Goal: Task Accomplishment & Management: Use online tool/utility

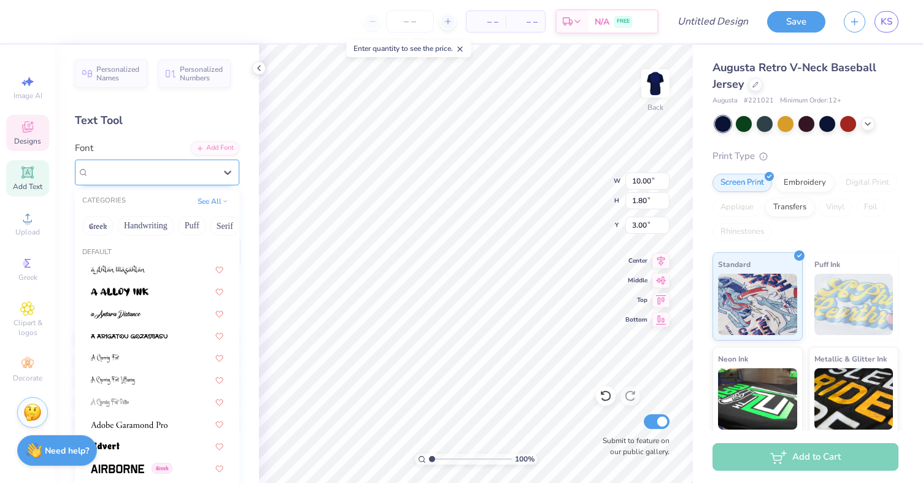
click at [177, 171] on span "Octin College Hv (Heavy)" at bounding box center [139, 172] width 101 height 14
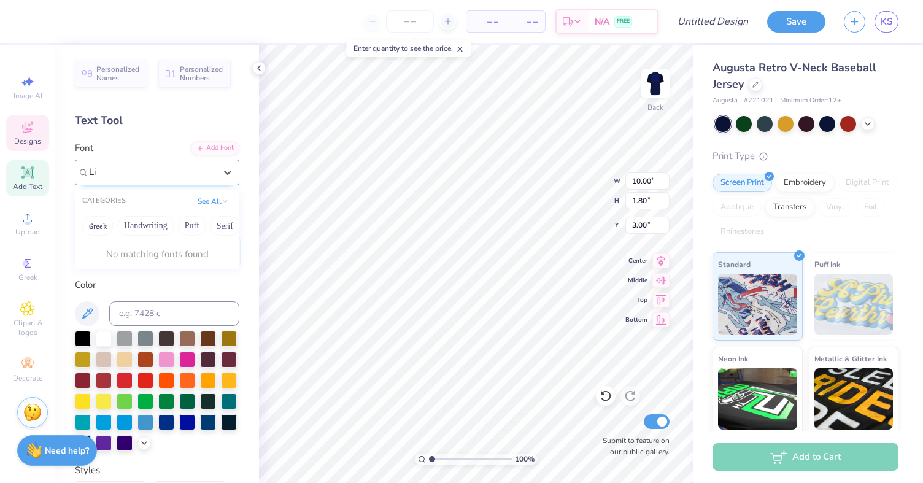
type input "L"
type textarea "LINKS JUNIOR HONORARY"
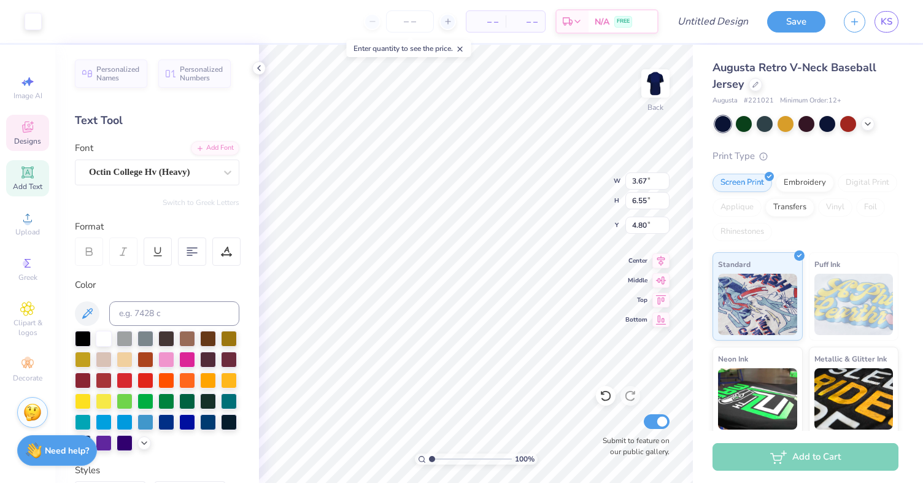
click at [26, 186] on span "Add Text" at bounding box center [27, 187] width 29 height 10
type input "6.20"
type input "1.79"
type input "12.10"
click at [742, 124] on div at bounding box center [744, 123] width 16 height 16
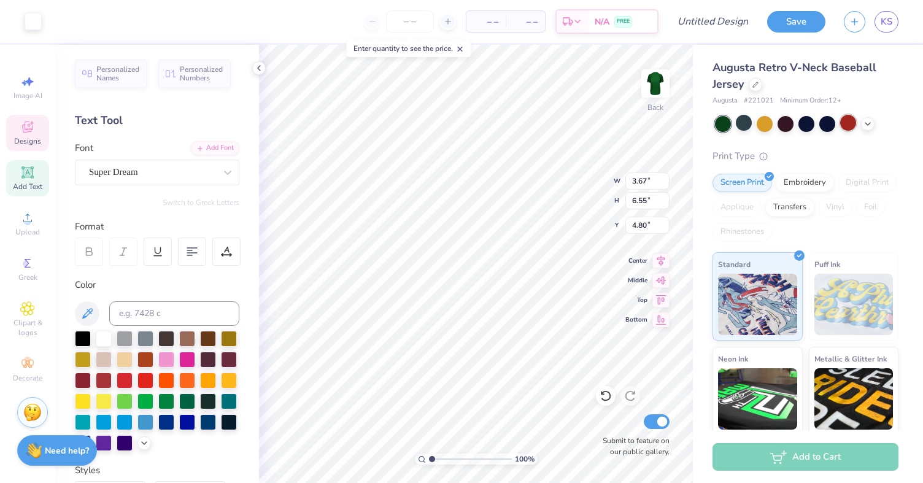
click at [848, 126] on div at bounding box center [848, 123] width 16 height 16
click at [873, 128] on div at bounding box center [807, 124] width 184 height 16
click at [869, 128] on div at bounding box center [868, 123] width 14 height 14
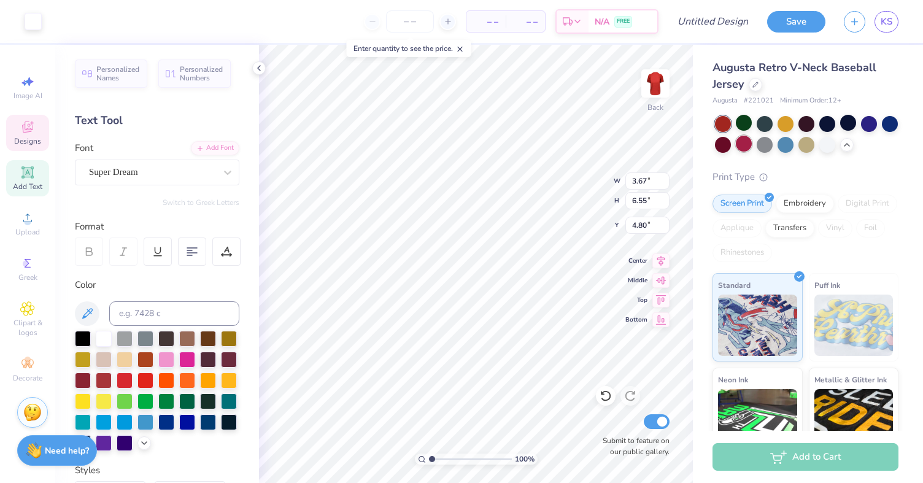
click at [740, 147] on div at bounding box center [744, 144] width 16 height 16
click at [715, 143] on div at bounding box center [723, 144] width 16 height 16
click at [866, 126] on div at bounding box center [869, 123] width 16 height 16
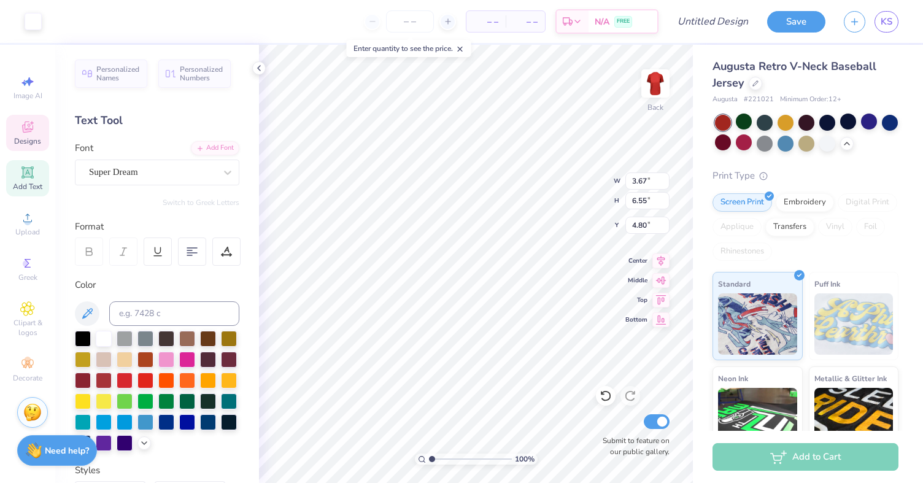
scroll to position [0, 0]
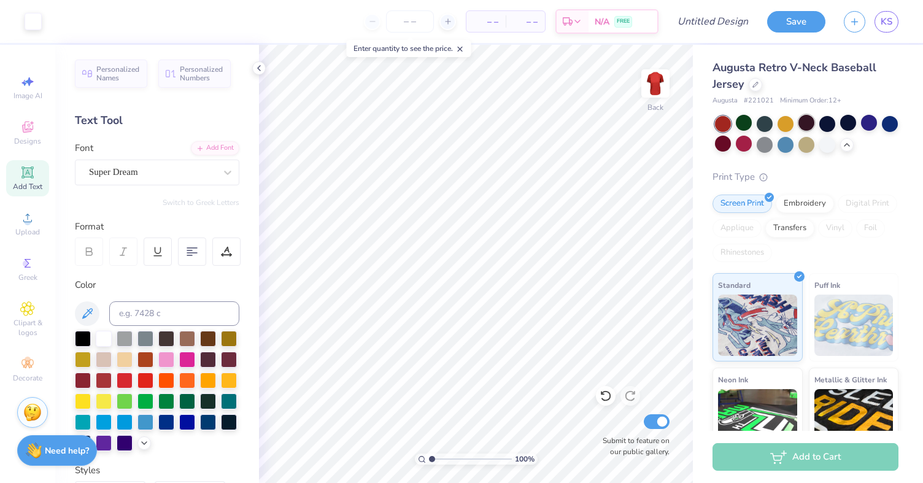
click at [806, 126] on div at bounding box center [807, 123] width 16 height 16
click at [851, 127] on div at bounding box center [848, 123] width 16 height 16
click at [872, 125] on div at bounding box center [869, 123] width 16 height 16
click at [885, 125] on div at bounding box center [890, 123] width 16 height 16
click at [724, 145] on div at bounding box center [723, 144] width 16 height 16
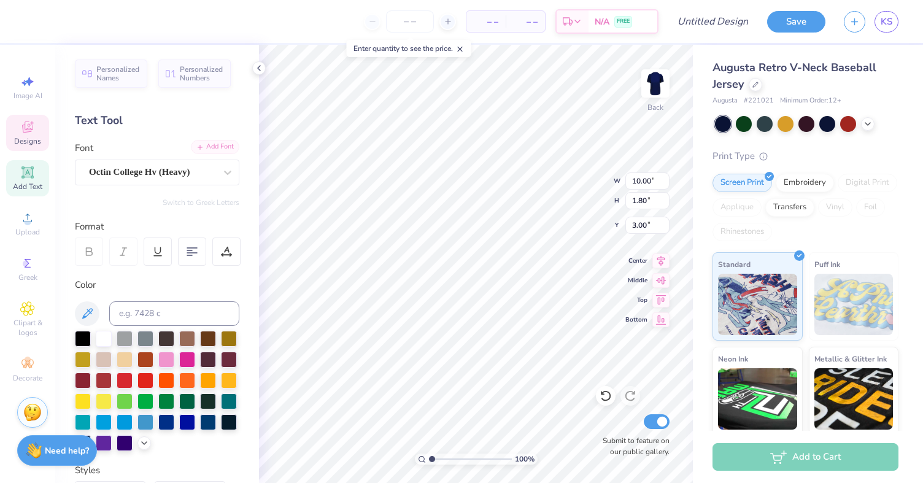
click at [215, 152] on div "Add Font" at bounding box center [215, 147] width 48 height 14
click at [207, 145] on div "Add Font" at bounding box center [215, 147] width 48 height 14
click at [217, 149] on div "Add Font" at bounding box center [215, 147] width 48 height 14
click at [216, 147] on div "Add Font" at bounding box center [215, 147] width 48 height 14
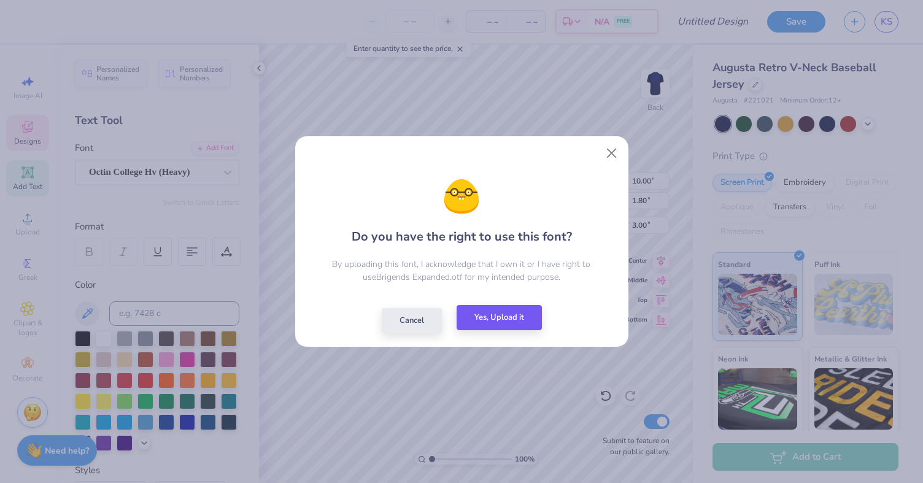
click at [490, 320] on button "Yes, Upload it" at bounding box center [499, 317] width 85 height 25
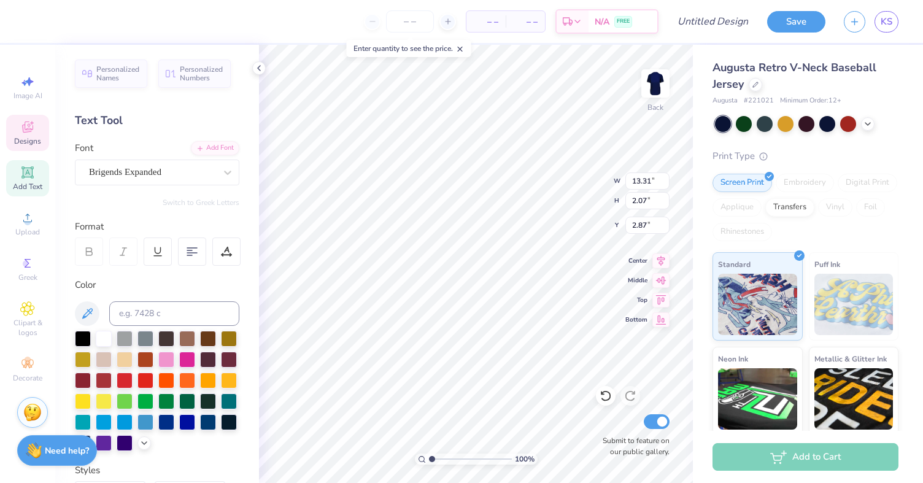
scroll to position [0, 1]
type textarea "LINKS CLUB"
type input "3.67"
type input "6.55"
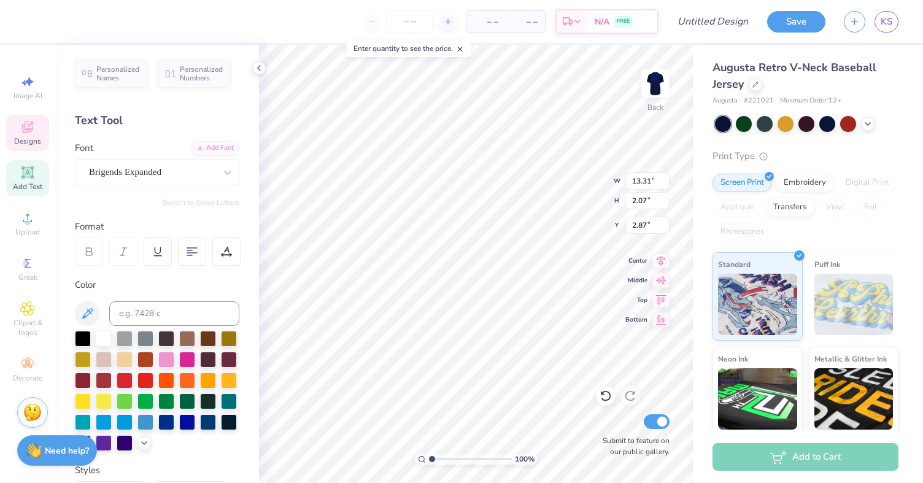
type input "4.80"
type input "7.16"
type input "1.31"
type input "3.24"
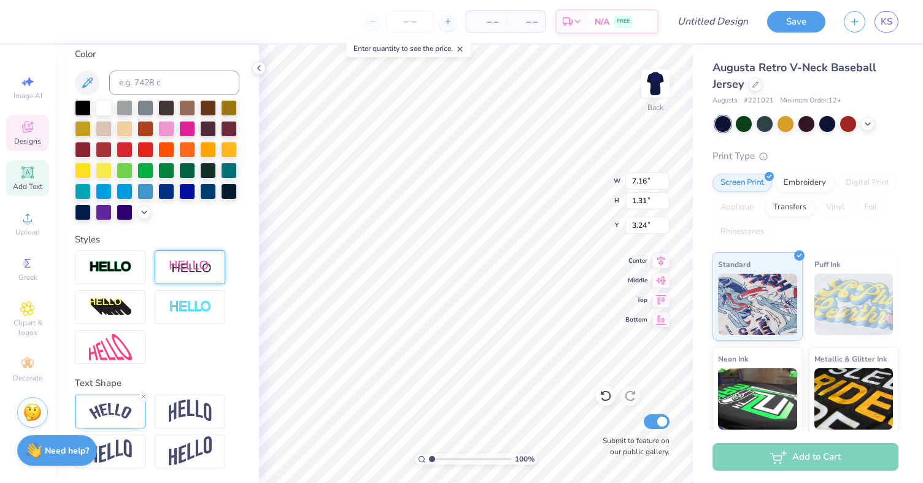
scroll to position [231, 0]
click at [177, 405] on img at bounding box center [190, 411] width 43 height 23
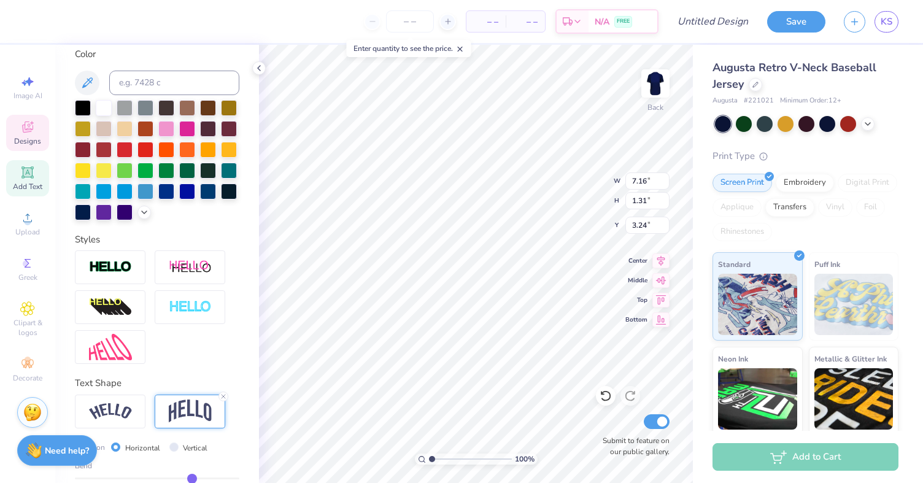
type input "6.56"
type input "1.73"
type input "3.03"
click at [122, 406] on img at bounding box center [110, 411] width 43 height 17
type input "7.16"
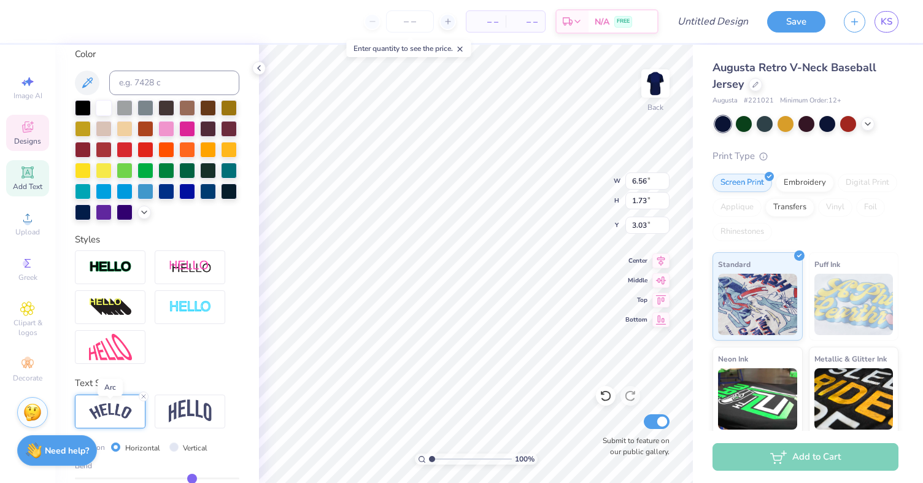
type input "1.31"
type input "3.24"
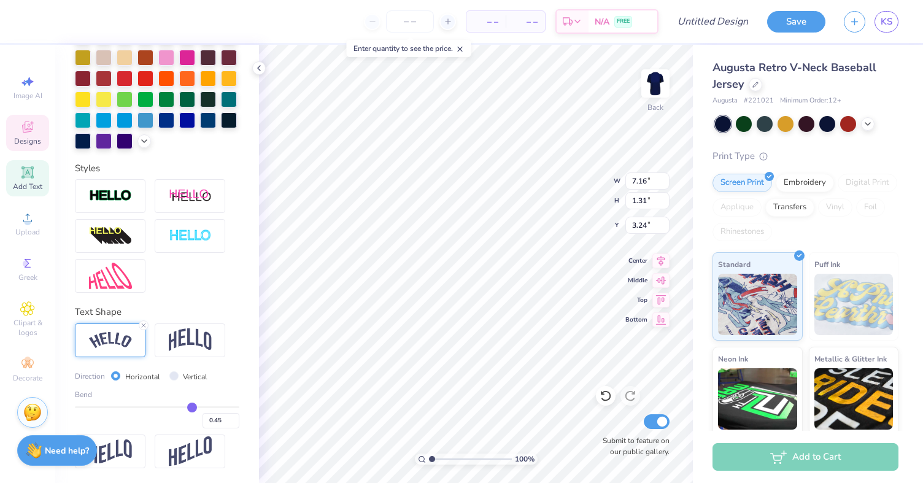
scroll to position [303, 0]
type input "0.42"
type input "0.4"
type input "0.40"
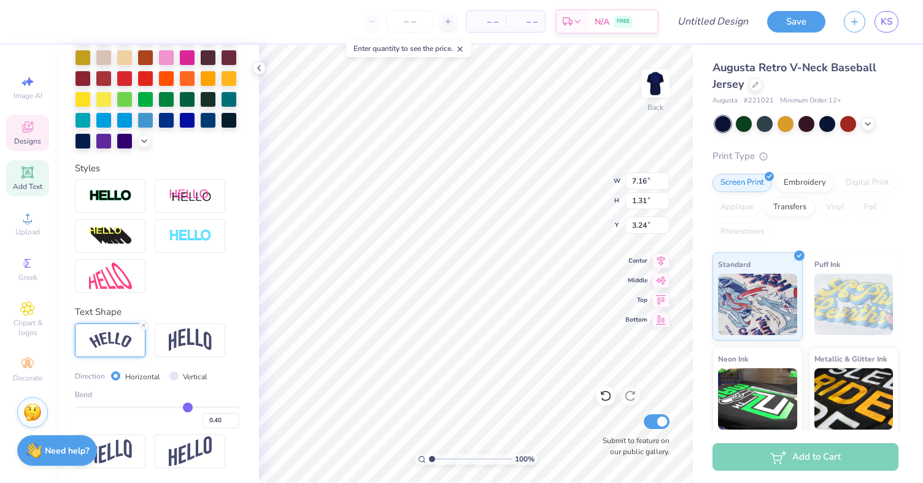
type input "0.39"
type input "0.37"
type input "0.33"
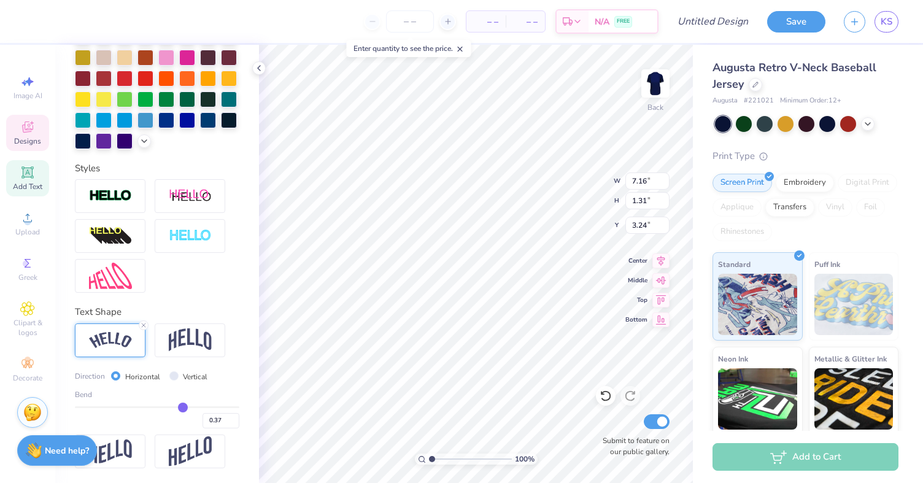
type input "0.33"
type input "0.3"
type input "0.30"
type input "0.27"
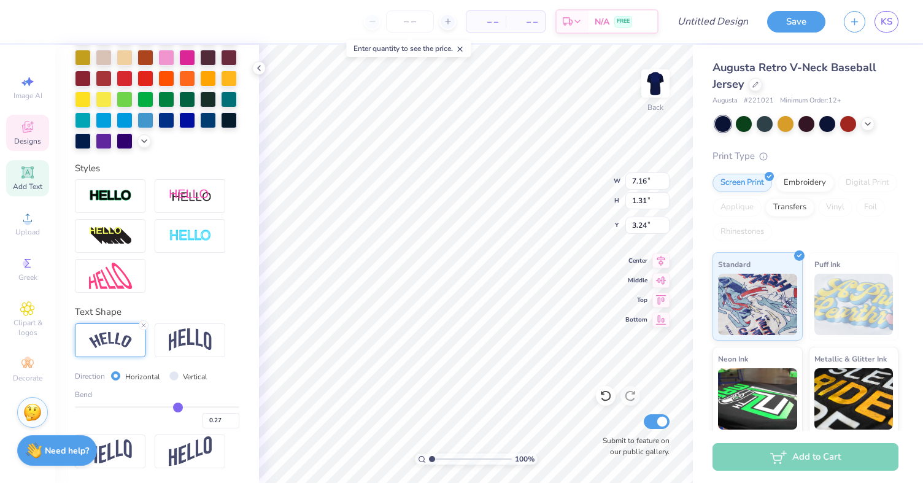
type input "0.25"
type input "0.22"
type input "0.2"
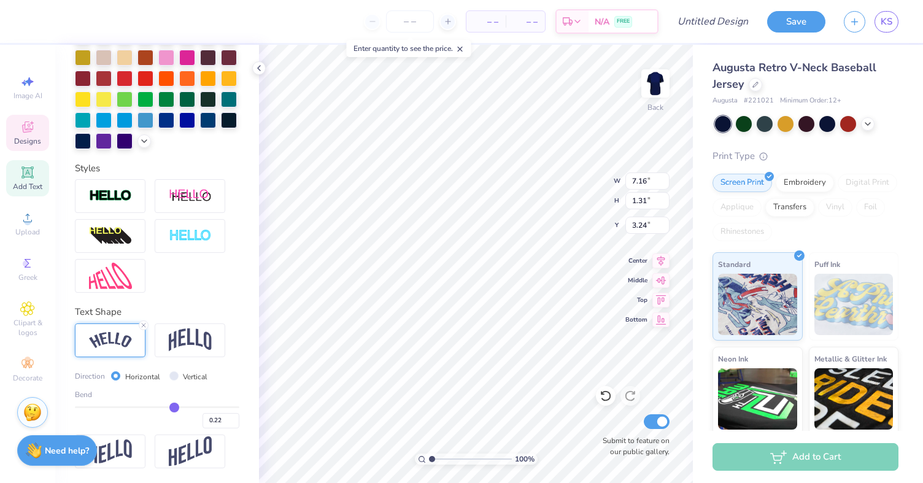
type input "0.20"
type input "0.17"
type input "0.16"
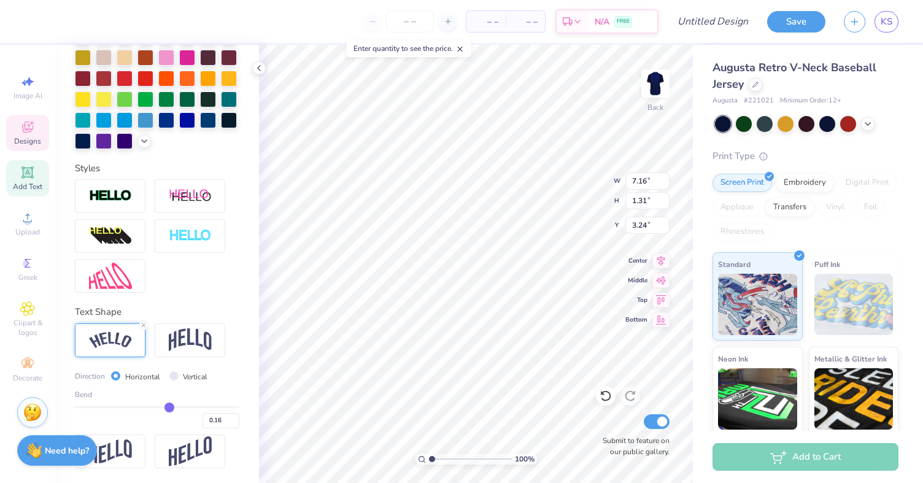
type input "0.14"
type input "0.13"
type input "0.1"
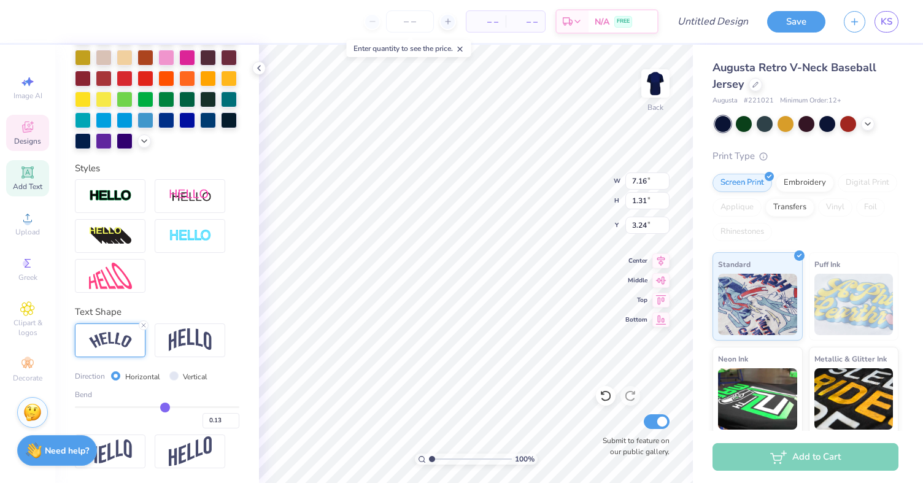
type input "0.10"
type input "0.07"
type input "0.04"
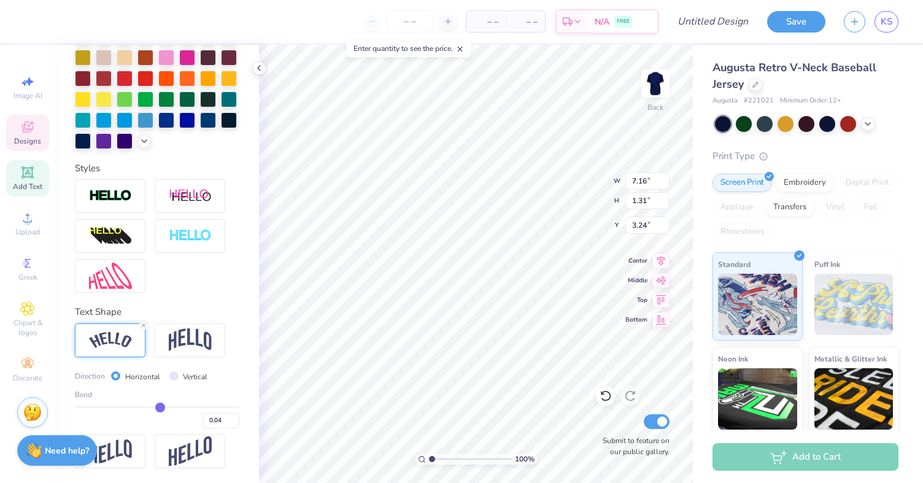
type input "0.01"
type input "-0.02"
type input "-0.04"
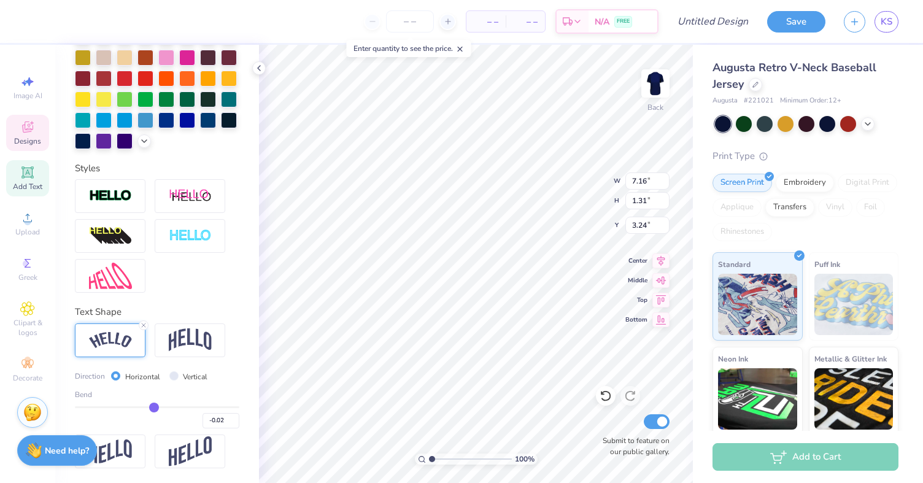
type input "-0.04"
type input "-0.06"
type input "-0.09"
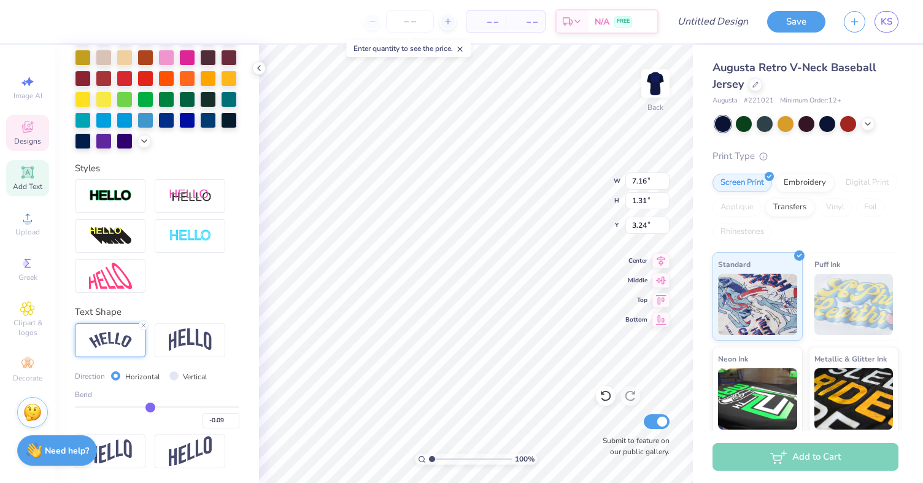
type input "-0.11"
type input "-0.13"
type input "-0.14"
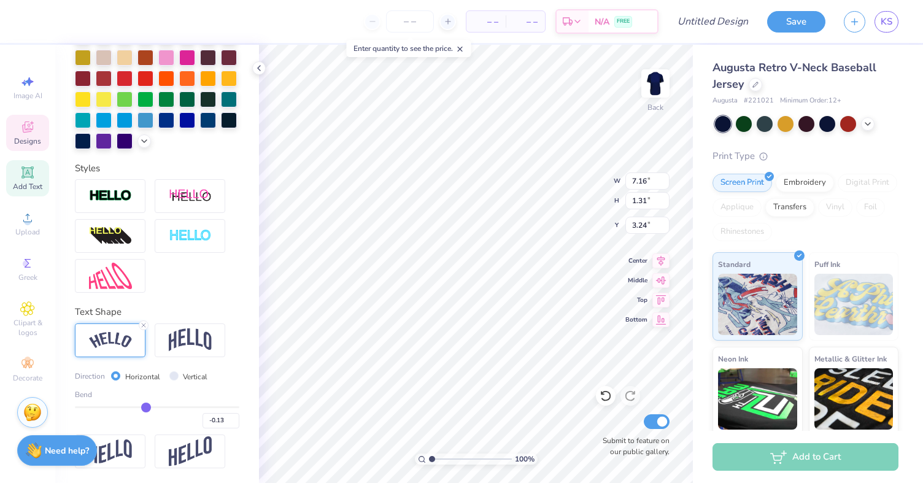
type input "-0.14"
type input "-0.17"
type input "-0.18"
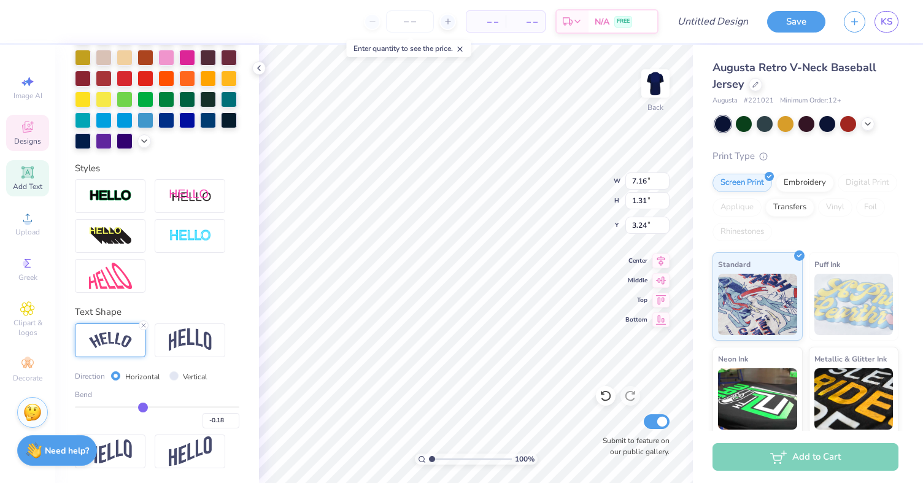
type input "-0.21"
type input "-0.23"
type input "-0.26"
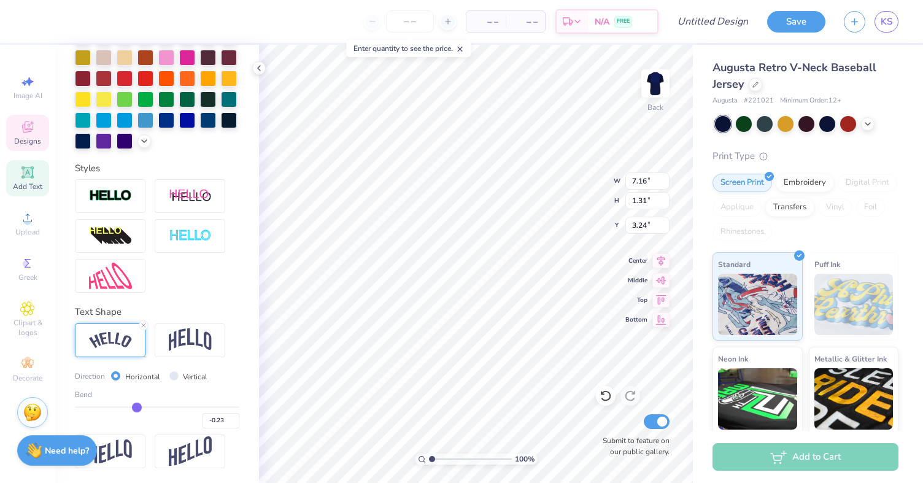
type input "-0.26"
type input "-0.3"
type input "-0.30"
type input "-0.36"
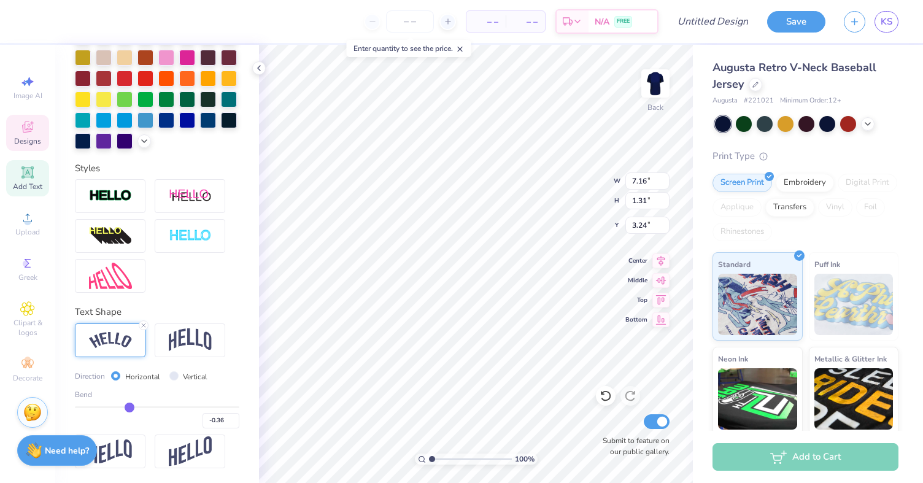
type input "-0.42"
type input "-0.48"
type input "-0.57"
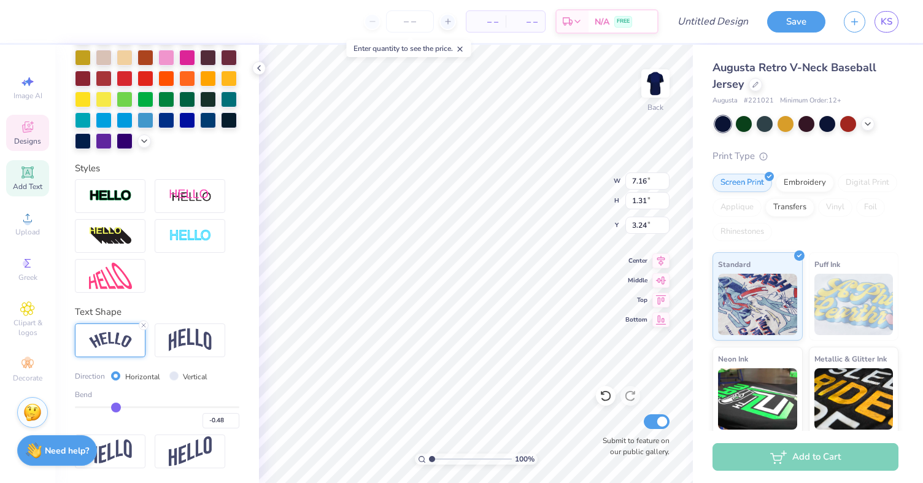
type input "-0.57"
type input "-0.62"
type input "-0.67"
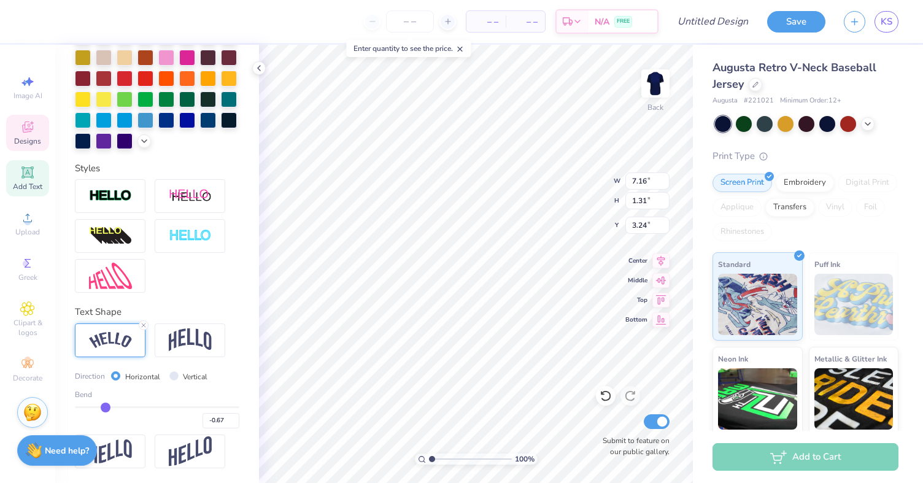
type input "-0.73"
type input "-0.78"
type input "-0.82"
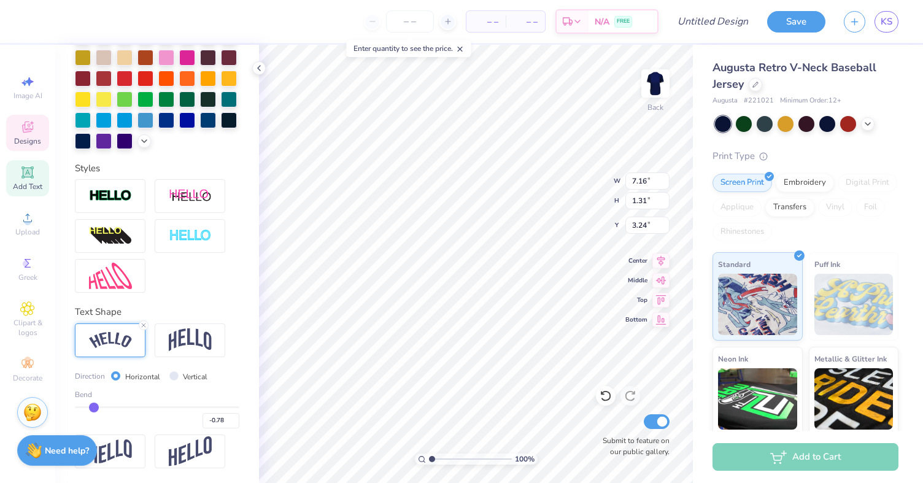
type input "-0.82"
type input "-0.86"
type input "-0.89"
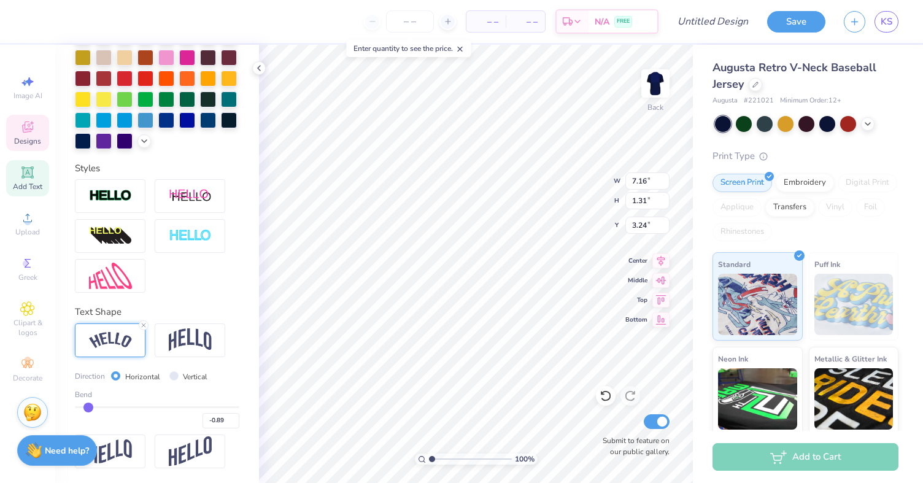
type input "-0.92"
type input "-0.95"
type input "-0.98"
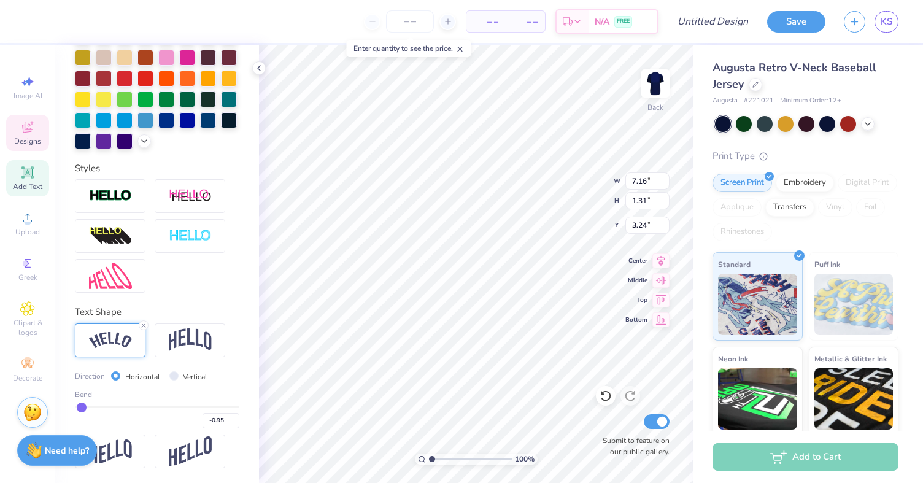
type input "-0.98"
type input "-1"
type input "-1.00"
type input "7.60"
type input "3.80"
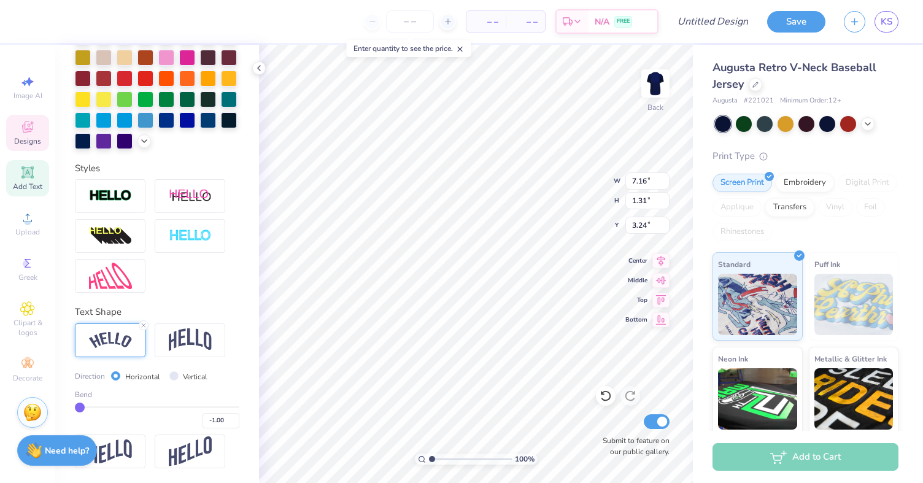
type input "2.00"
type input "-0.95"
type input "-0.94"
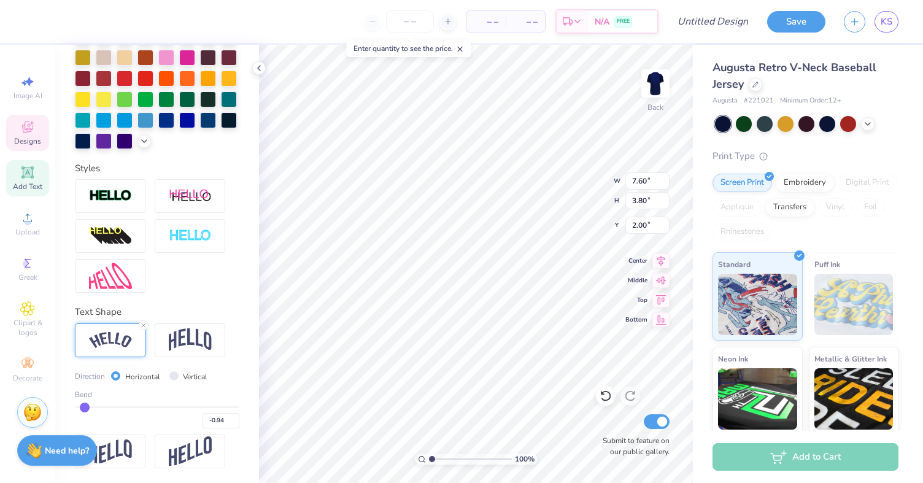
type input "-0.93"
type input "-0.92"
type input "-0.9"
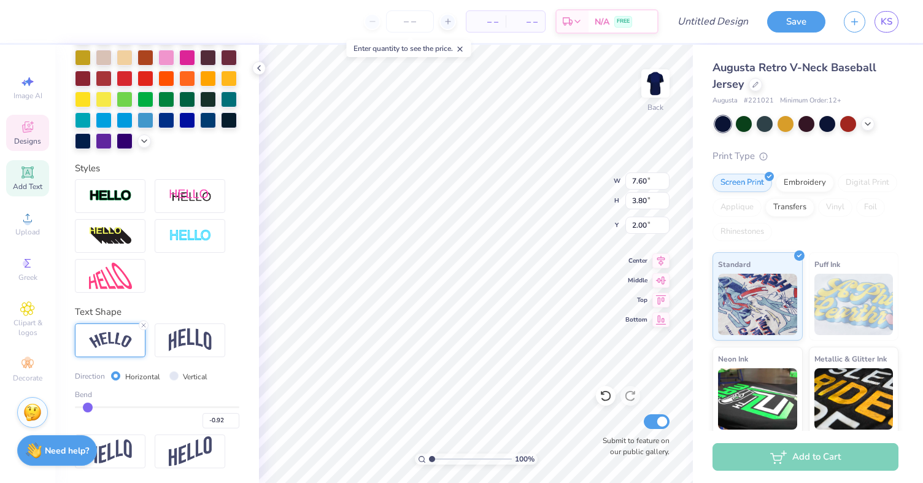
type input "-0.90"
type input "-0.89"
type input "-0.88"
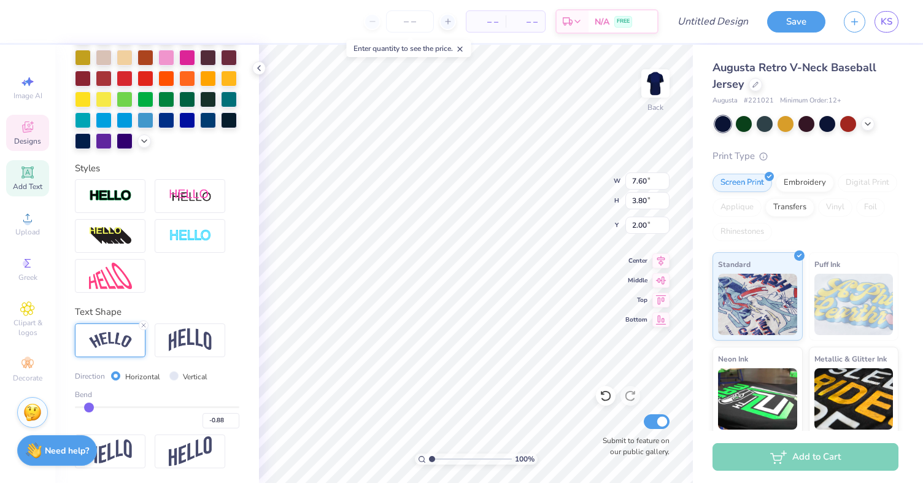
type input "-0.87"
type input "-0.88"
type input "-0.87"
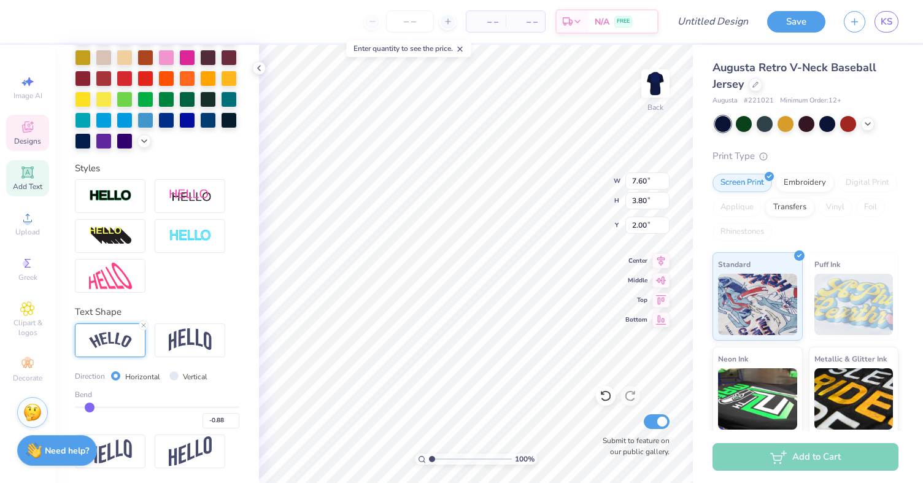
type input "-0.87"
type input "-0.84"
type input "-0.83"
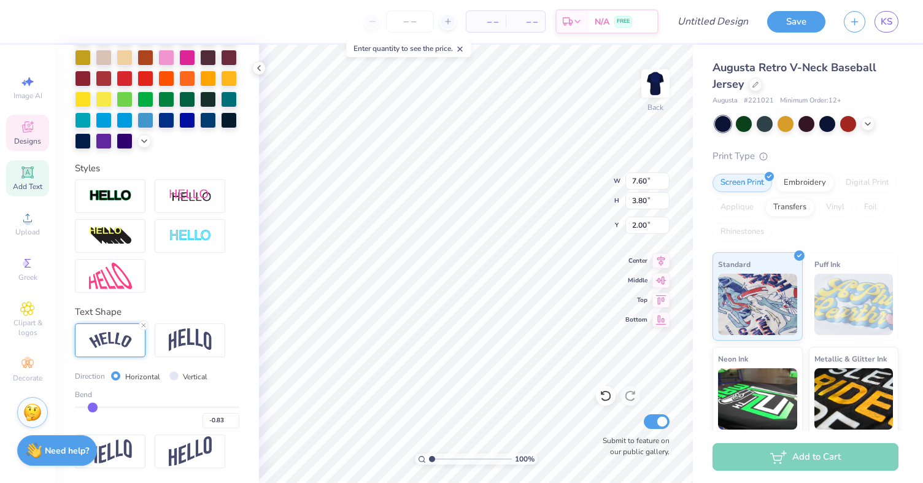
type input "-0.8"
type input "-0.80"
type input "-0.77"
type input "-0.72"
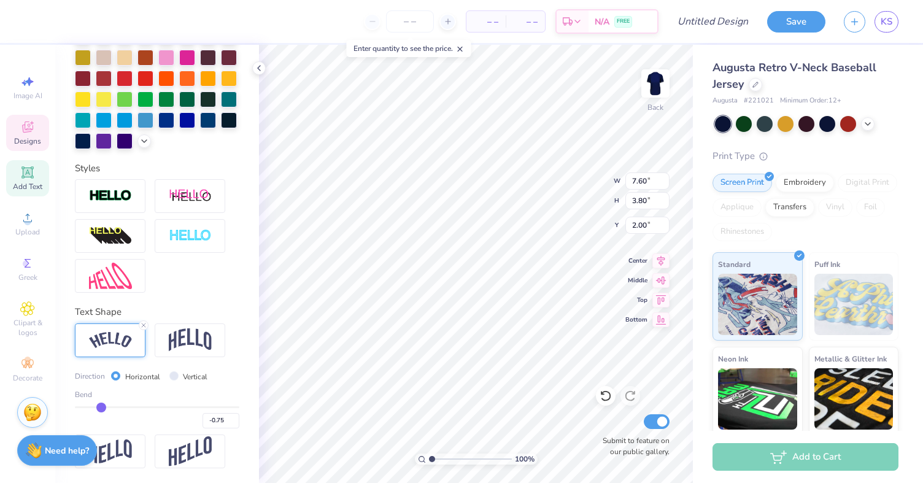
type input "-0.72"
type input "-0.69"
type input "-0.67"
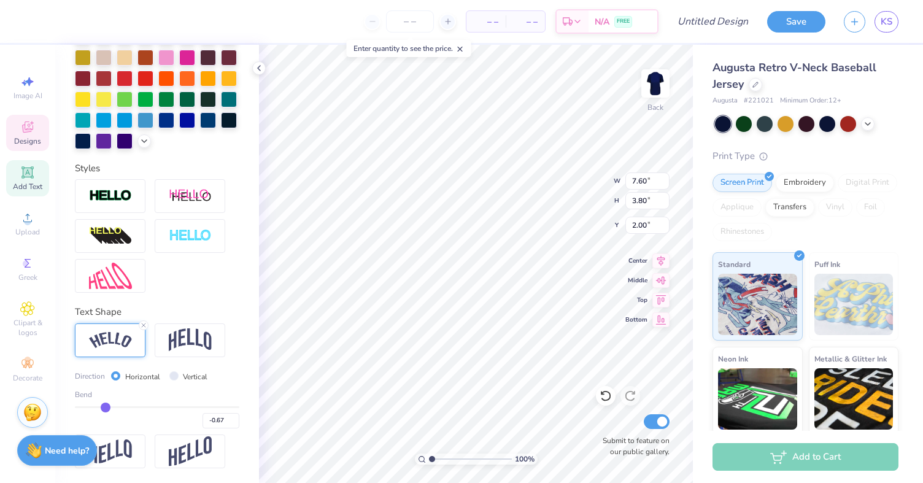
type input "-0.64"
type input "-0.63"
type input "-0.62"
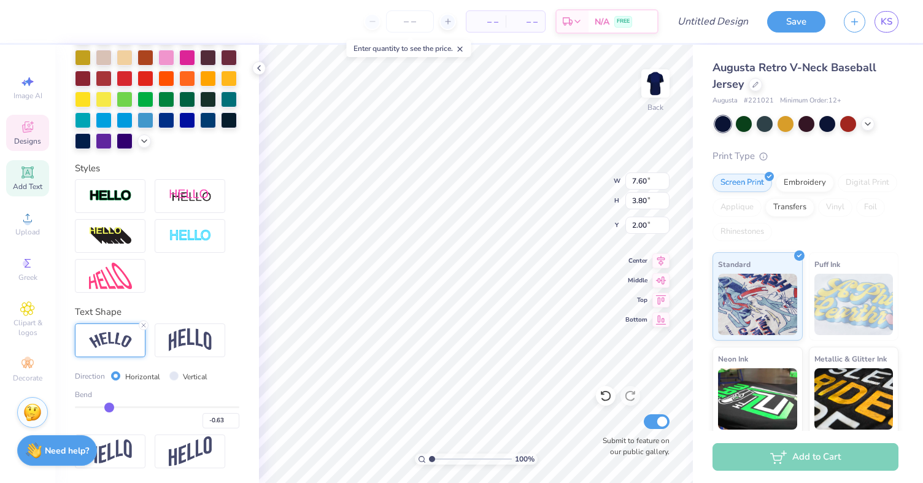
type input "-0.62"
type input "-0.61"
type input "-0.6"
type input "-0.60"
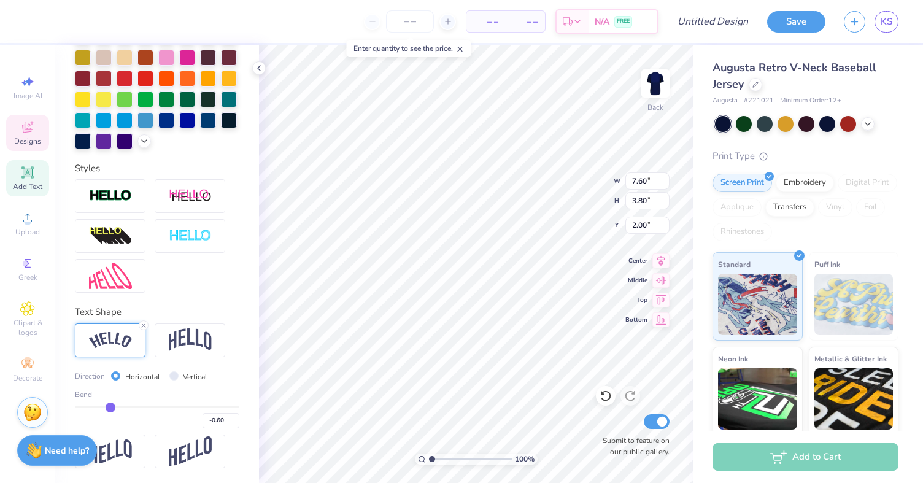
type input "-0.59"
type input "-0.58"
type input "-0.57"
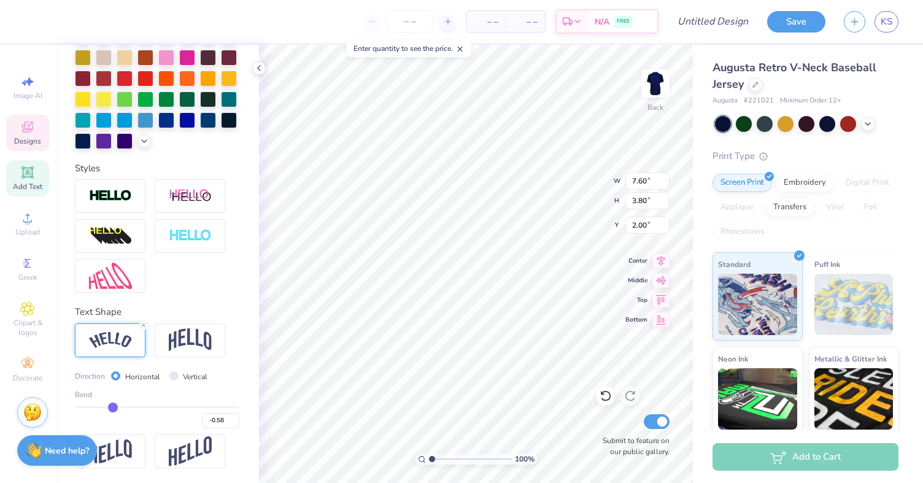
type input "-0.57"
type input "-0.56"
type input "-0.55"
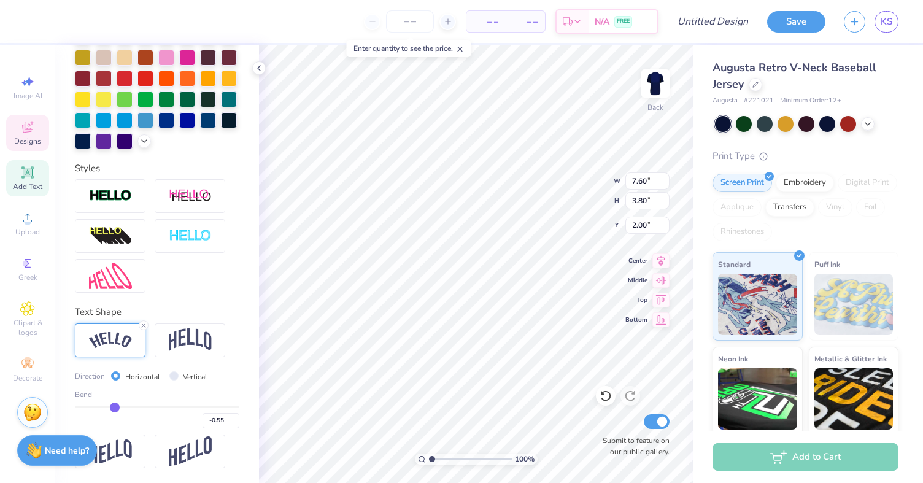
type input "-0.53"
type input "-0.52"
type input "-0.5"
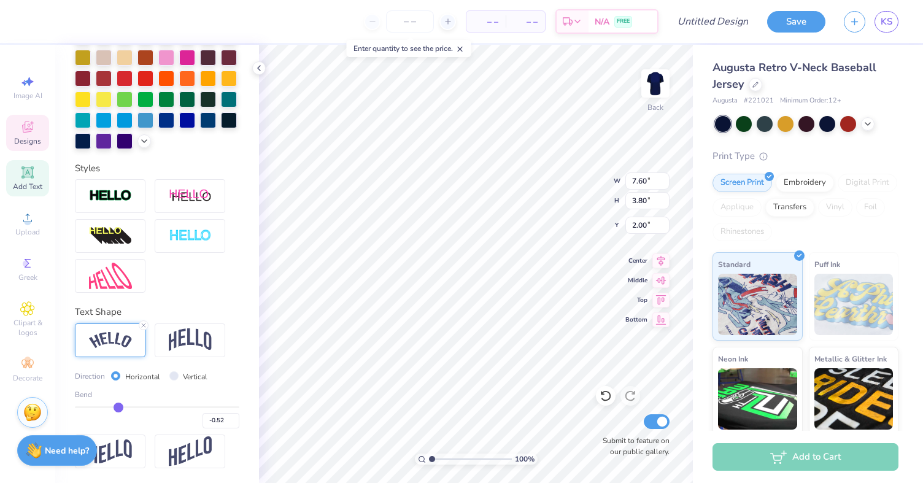
type input "-0.50"
type input "-0.49"
type input "-0.48"
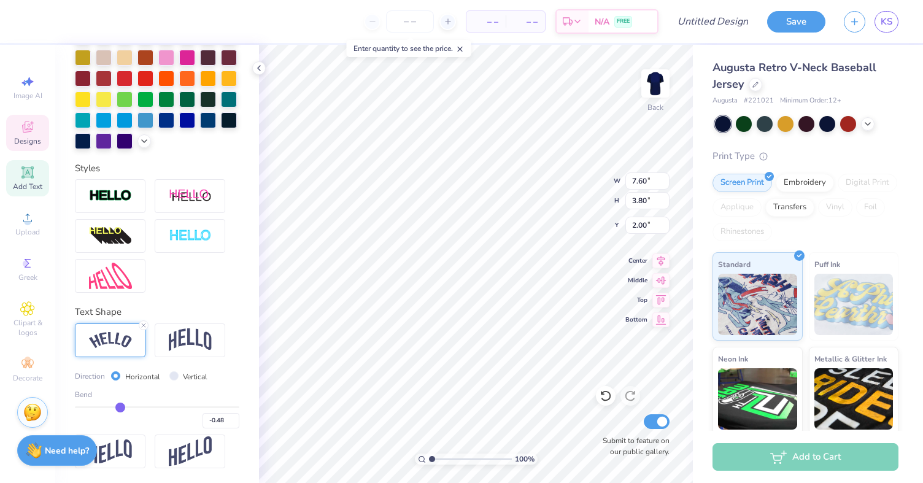
type input "-0.47"
type input "-0.46"
type input "-0.45"
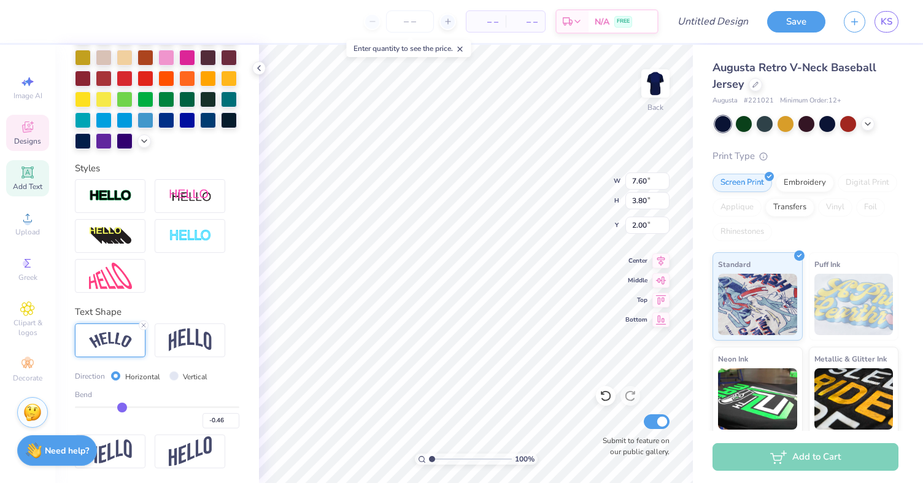
type input "-0.45"
type input "-0.44"
type input "-0.43"
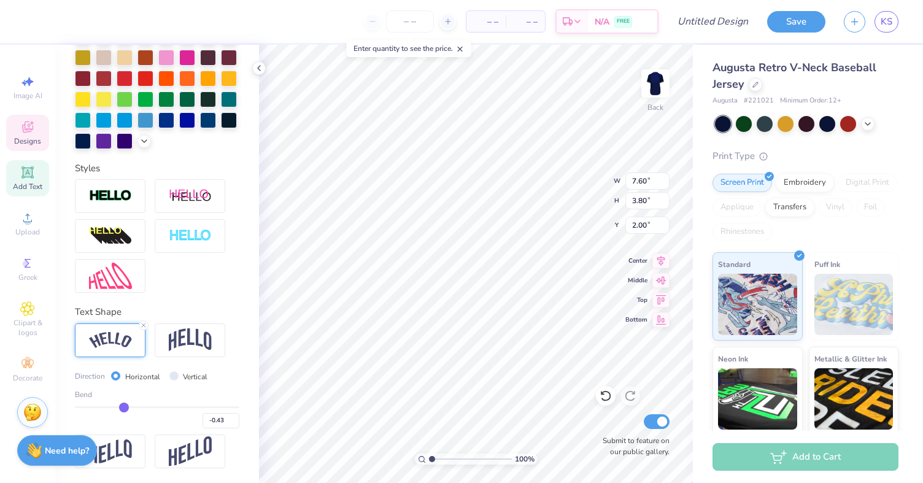
type input "-0.42"
type input "-0.41"
type input "-0.4"
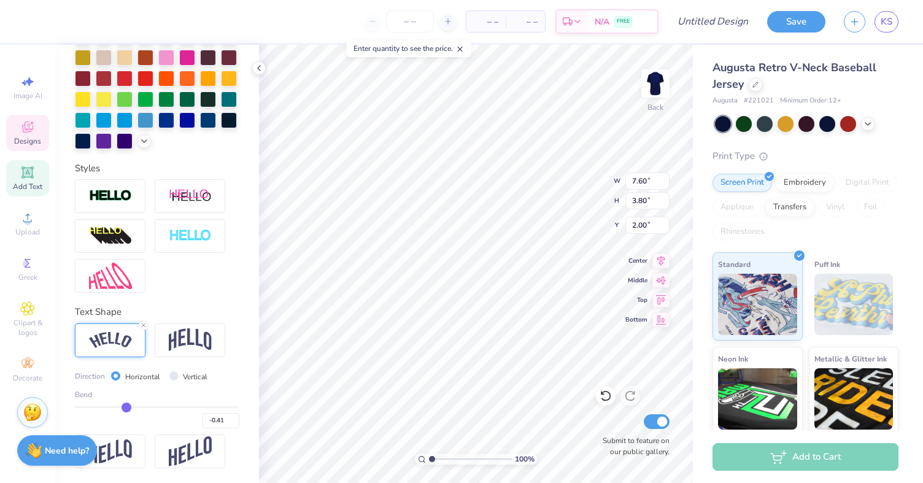
type input "-0.40"
type input "-0.39"
type input "-0.37"
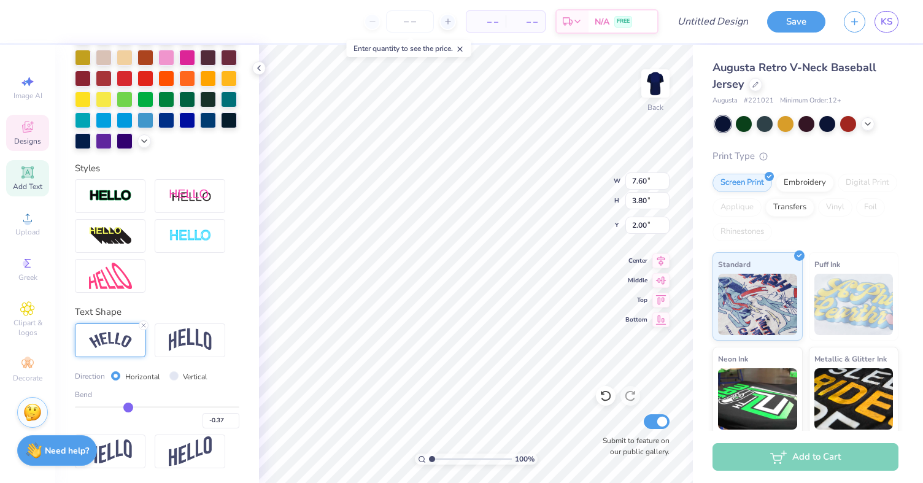
type input "-0.35"
type input "-0.34"
type input "-0.33"
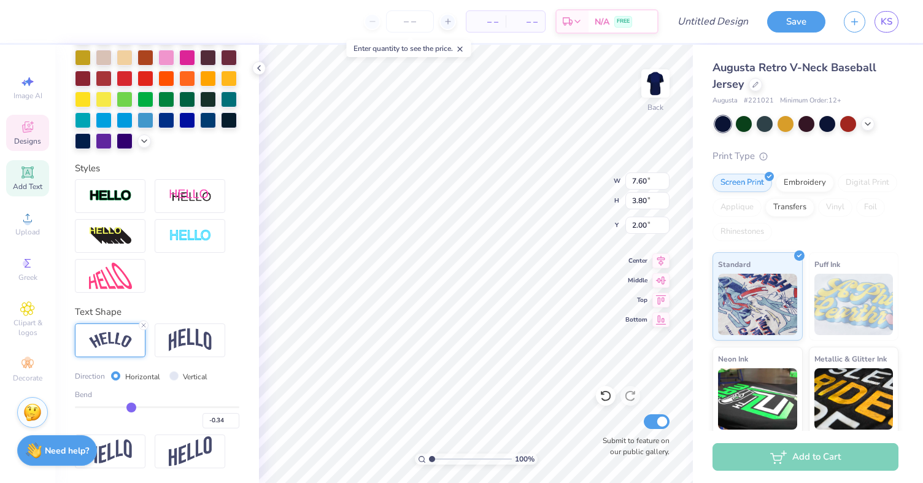
type input "-0.33"
type input "-0.32"
drag, startPoint x: 190, startPoint y: 407, endPoint x: 157, endPoint y: 407, distance: 32.5
click at [157, 407] on input "range" at bounding box center [157, 407] width 164 height 2
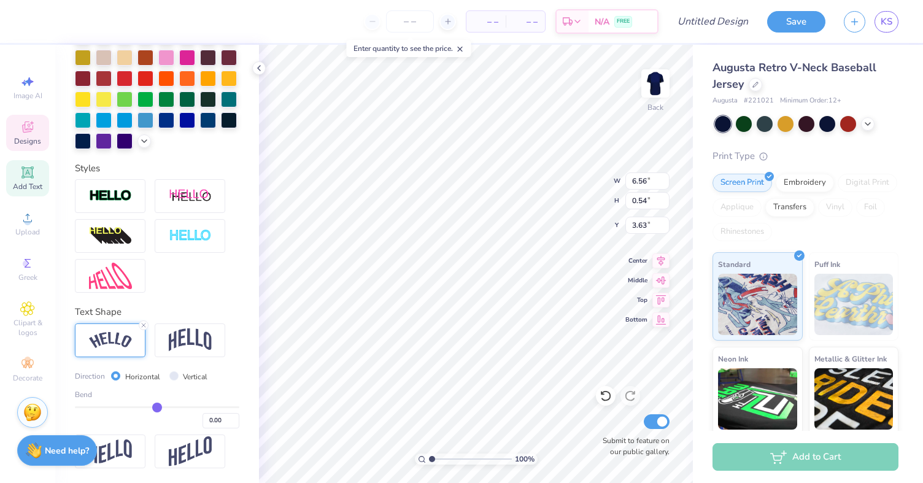
click at [184, 286] on div at bounding box center [157, 236] width 164 height 114
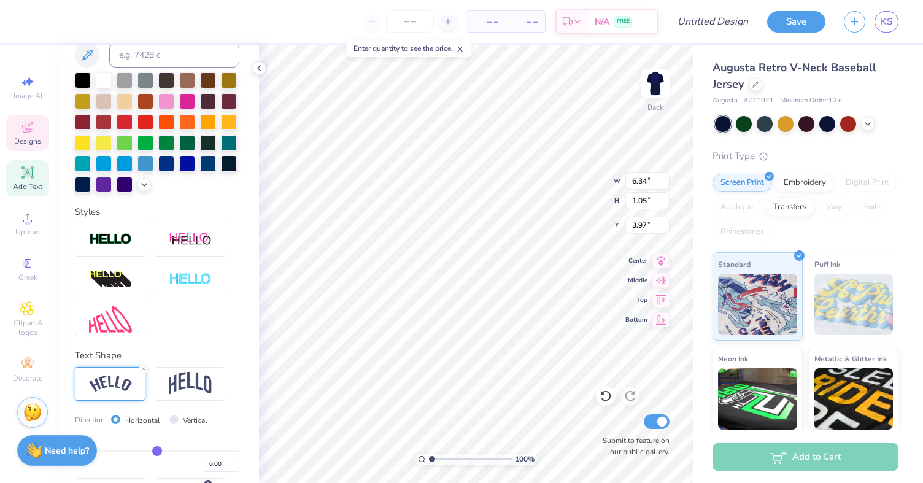
scroll to position [277, 0]
